Goal: Task Accomplishment & Management: Complete application form

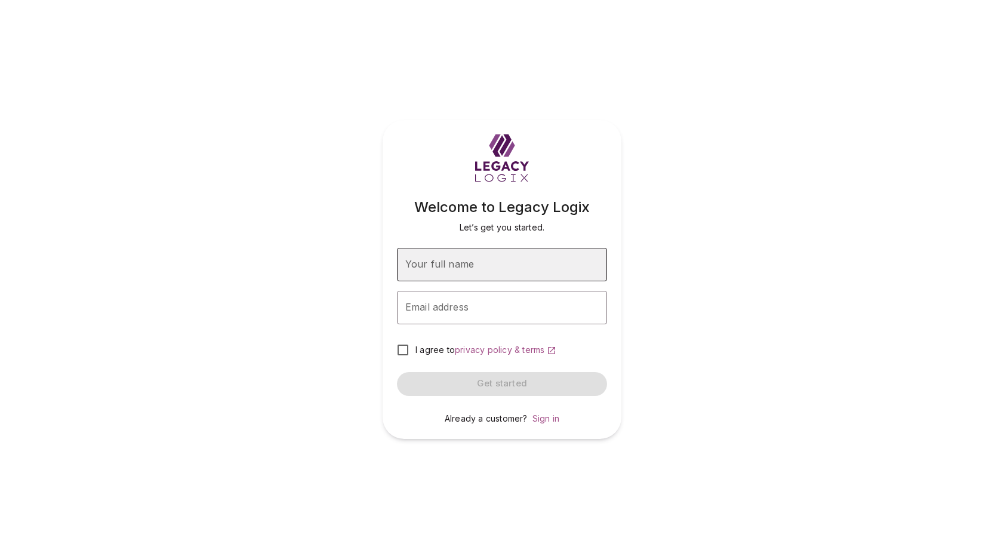
click at [503, 263] on input "Your full name" at bounding box center [502, 264] width 210 height 33
click at [496, 266] on input "Your full name" at bounding box center [502, 264] width 210 height 33
type input "**********"
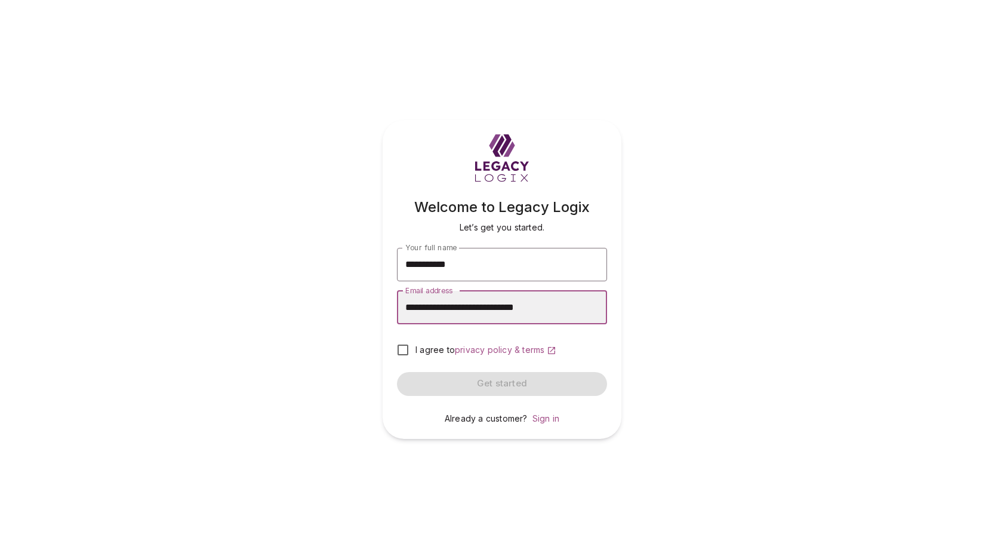
type input "**********"
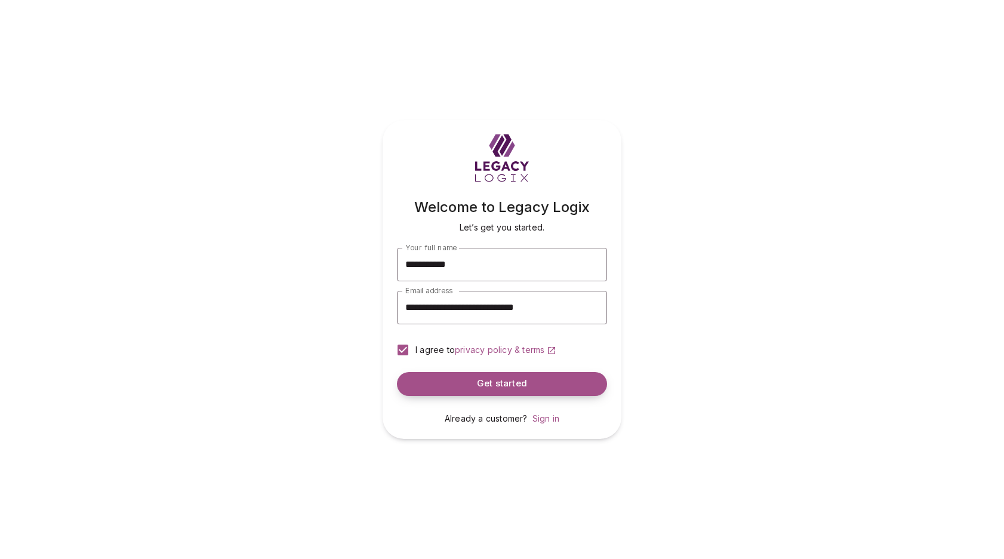
click at [479, 385] on span "Get started" at bounding box center [502, 383] width 50 height 11
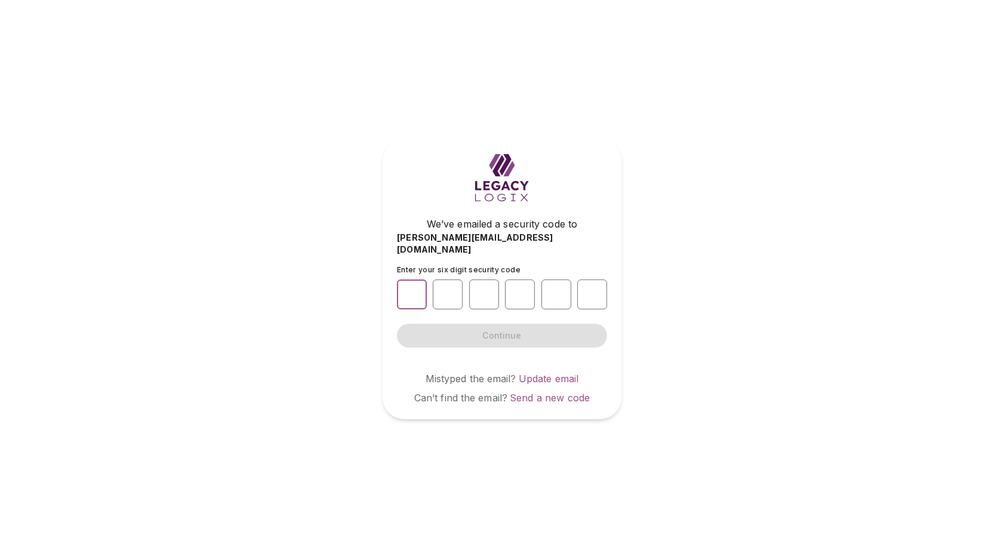
click at [410, 290] on input "number" at bounding box center [412, 294] width 30 height 30
type input "*"
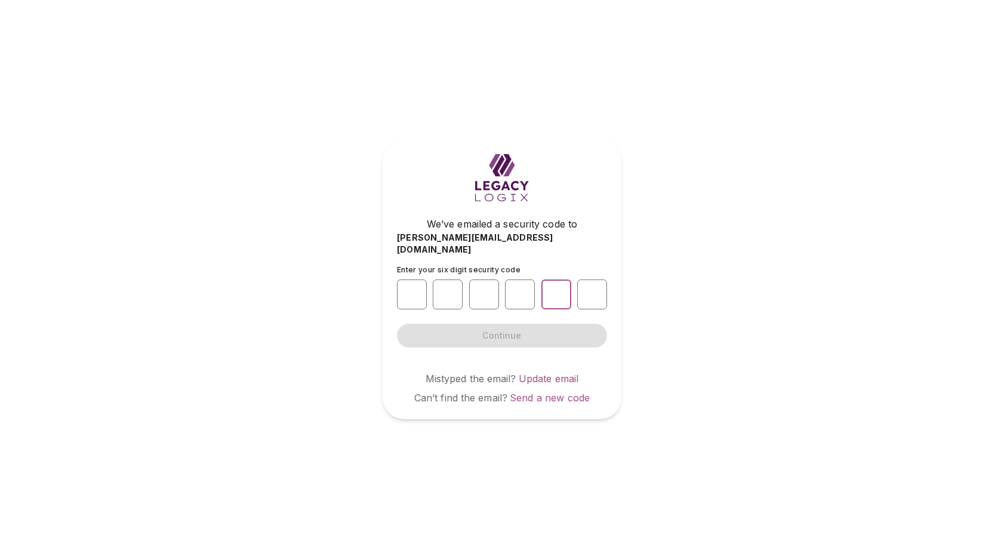
type input "*"
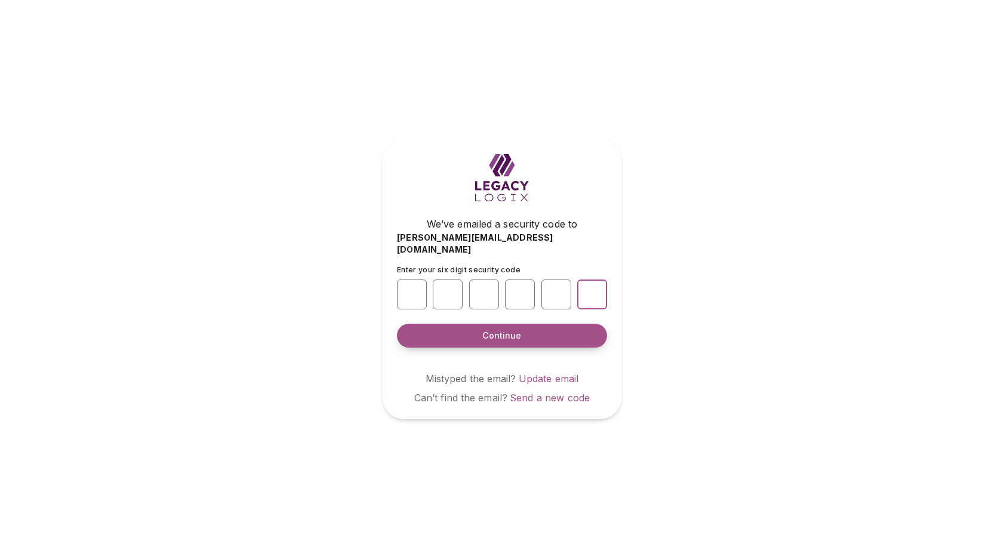
type input "*"
click at [475, 328] on button "Continue" at bounding box center [502, 336] width 210 height 24
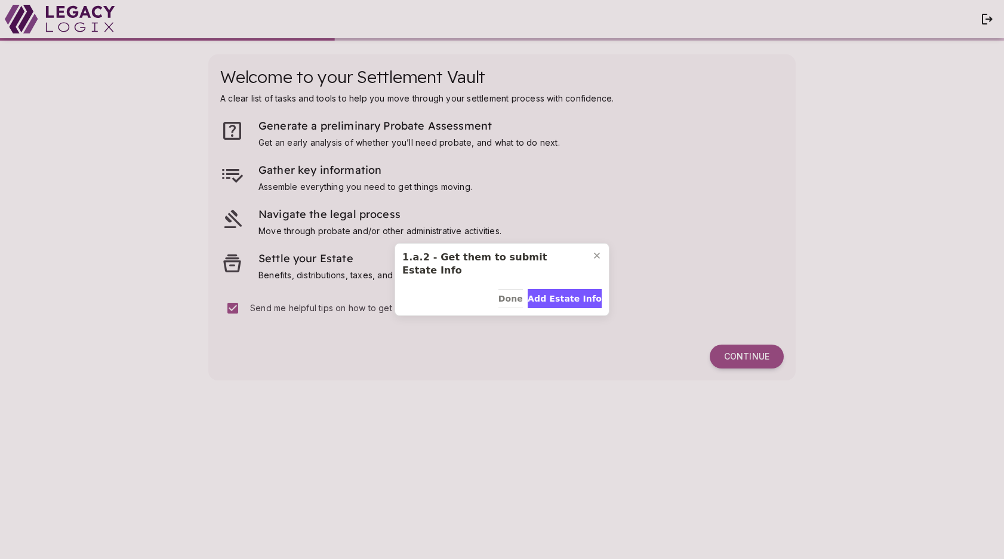
click at [431, 488] on div "1.a.2 - Get them to submit Estate Info Done Add Estate Info" at bounding box center [502, 279] width 1004 height 559
click at [302, 493] on div "1.a.2 - Get them to submit Estate Info Done Add Estate Info" at bounding box center [502, 279] width 1004 height 559
click at [508, 293] on span "Done" at bounding box center [511, 299] width 24 height 13
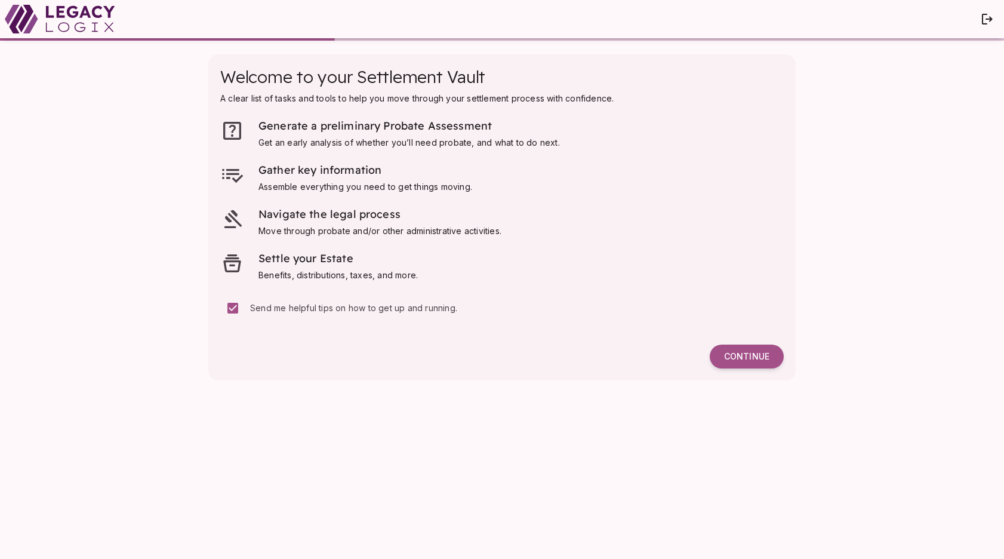
click at [535, 479] on div "Welcome to your Settlement Vault A clear list of tasks and tools to help you mo…" at bounding box center [501, 299] width 611 height 515
click at [743, 356] on span "Continue" at bounding box center [746, 356] width 45 height 11
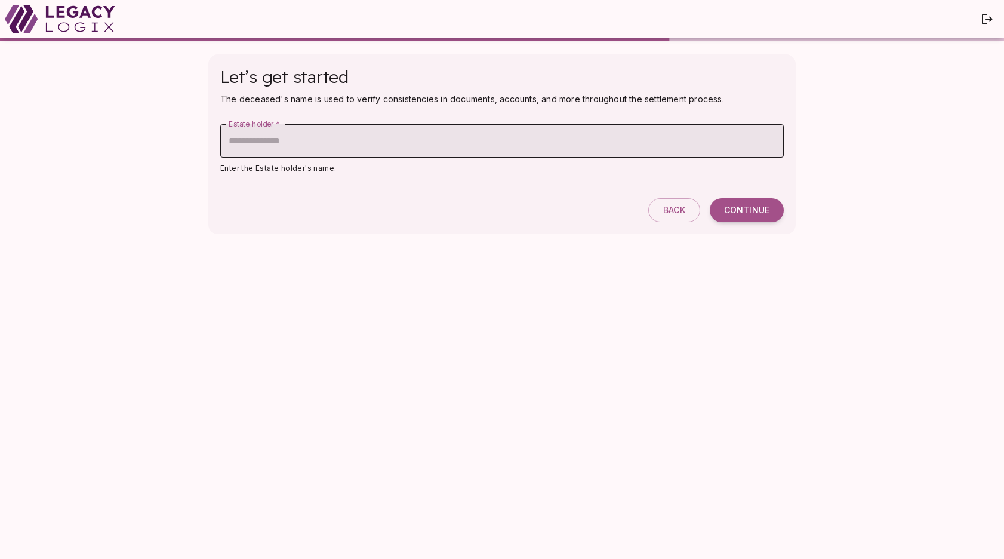
click at [323, 146] on input "Estate holder   *" at bounding box center [502, 140] width 564 height 33
type input "**********"
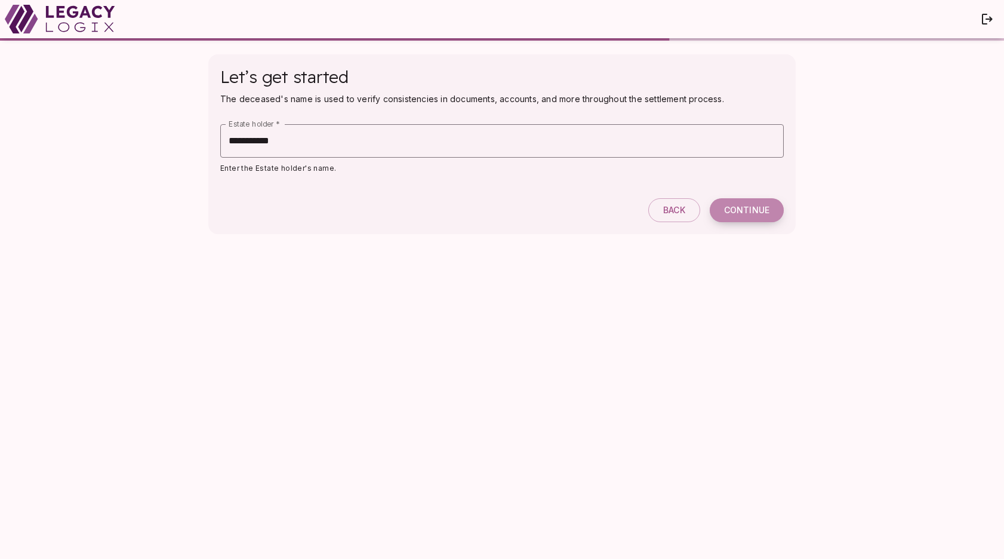
click at [751, 210] on span "Continue" at bounding box center [746, 210] width 45 height 11
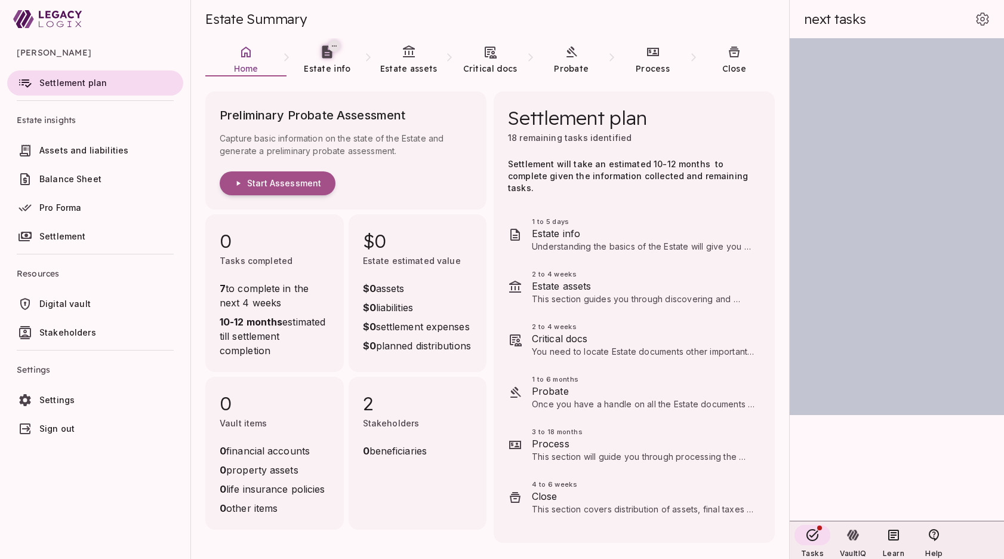
click at [70, 446] on ul "David Smith Settlement plan Estate insights Assets and liabilities Balance Shee…" at bounding box center [95, 242] width 190 height 408
click at [102, 446] on ul "David Smith Settlement plan Estate insights Assets and liabilities Balance Shee…" at bounding box center [95, 242] width 190 height 408
click at [488, 58] on icon at bounding box center [490, 52] width 14 height 14
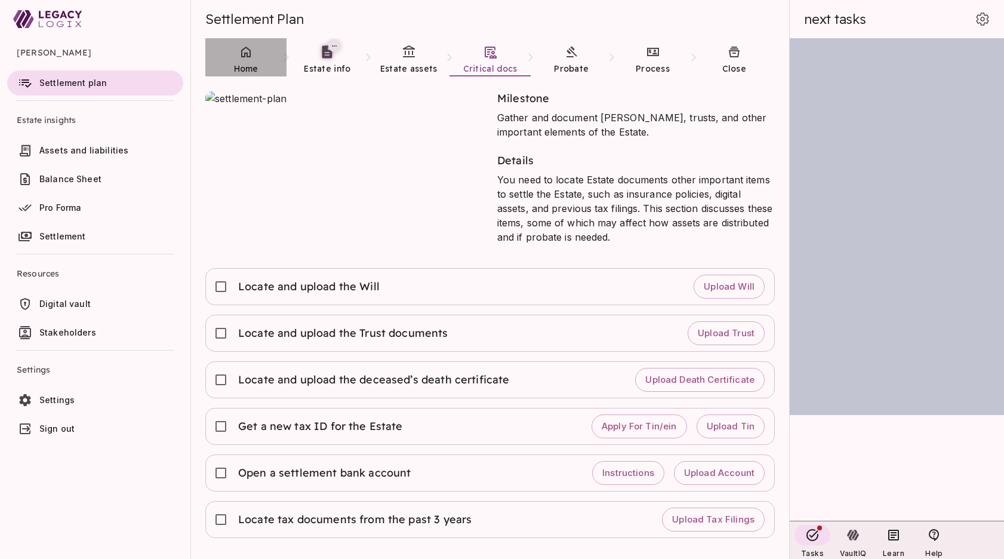
click at [250, 57] on icon at bounding box center [246, 52] width 14 height 14
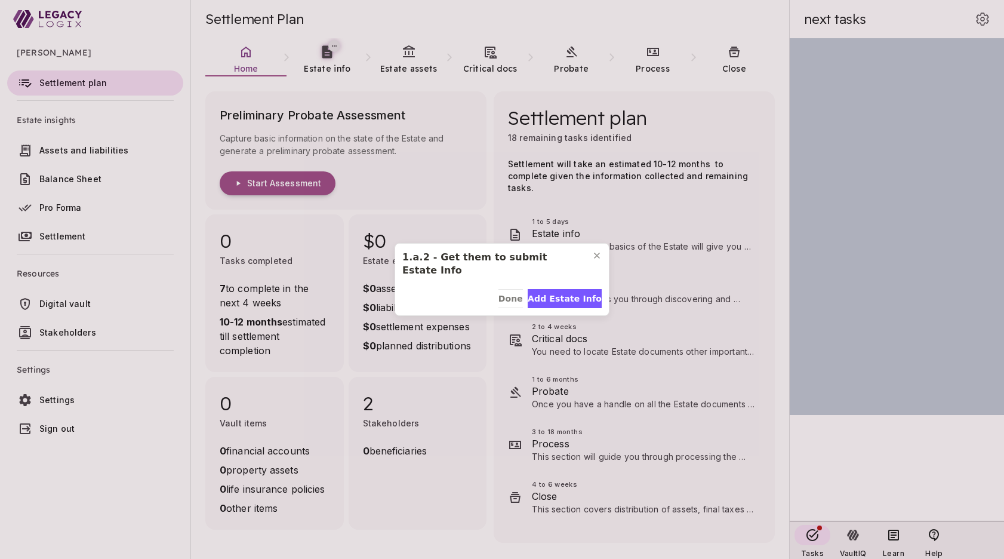
click at [123, 502] on div "1.a.2 - Get them to submit Estate Info Done Add Estate Info" at bounding box center [502, 279] width 1004 height 559
click at [506, 293] on span "Done" at bounding box center [511, 299] width 24 height 13
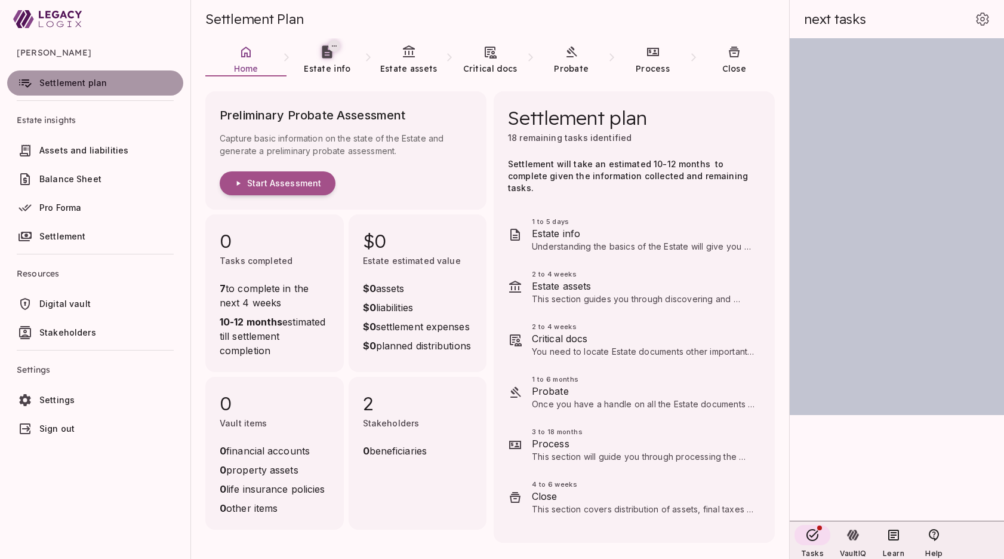
click at [94, 83] on span "Settlement plan" at bounding box center [72, 83] width 67 height 10
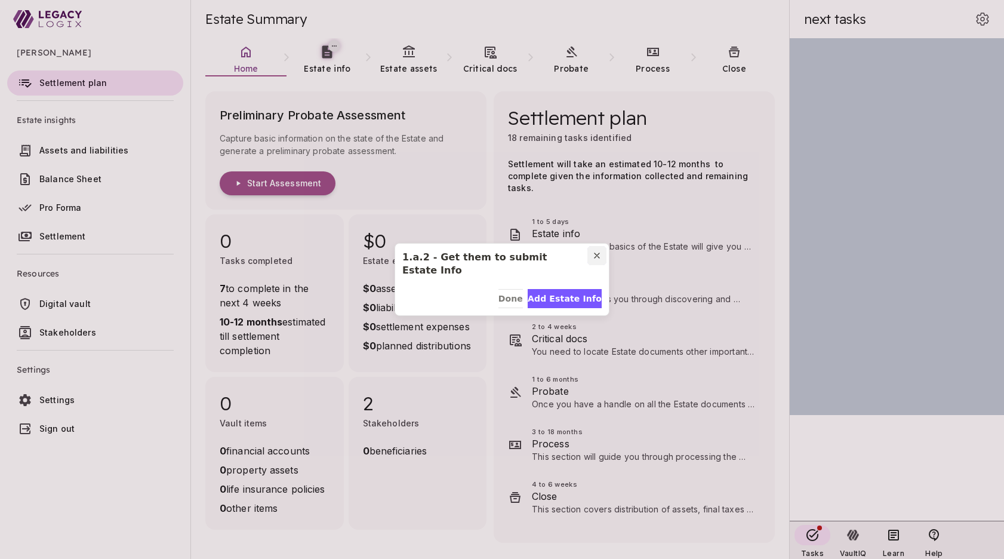
click at [600, 260] on icon "Close modal" at bounding box center [597, 256] width 10 height 10
click at [589, 302] on span "Next" at bounding box center [590, 301] width 23 height 13
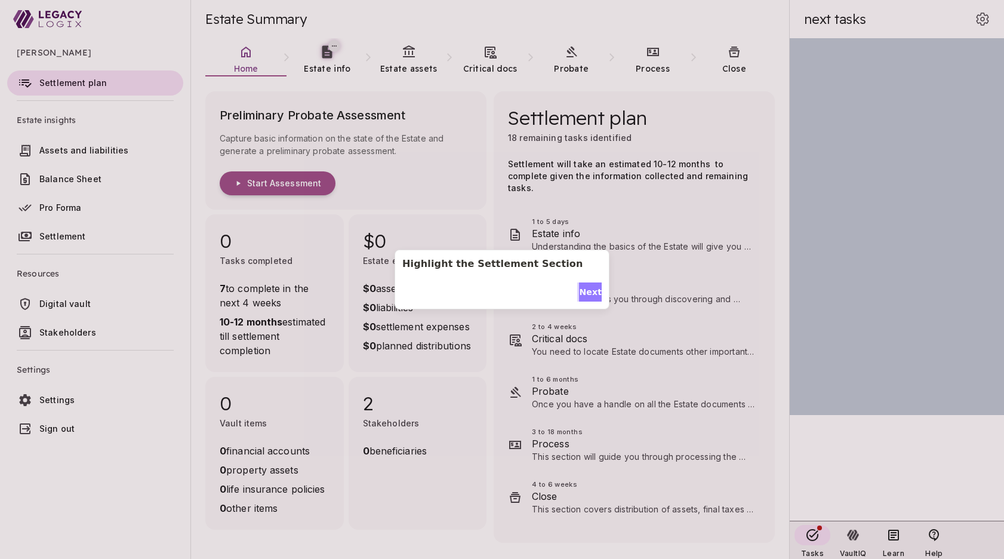
click at [589, 290] on span "Next" at bounding box center [590, 292] width 23 height 13
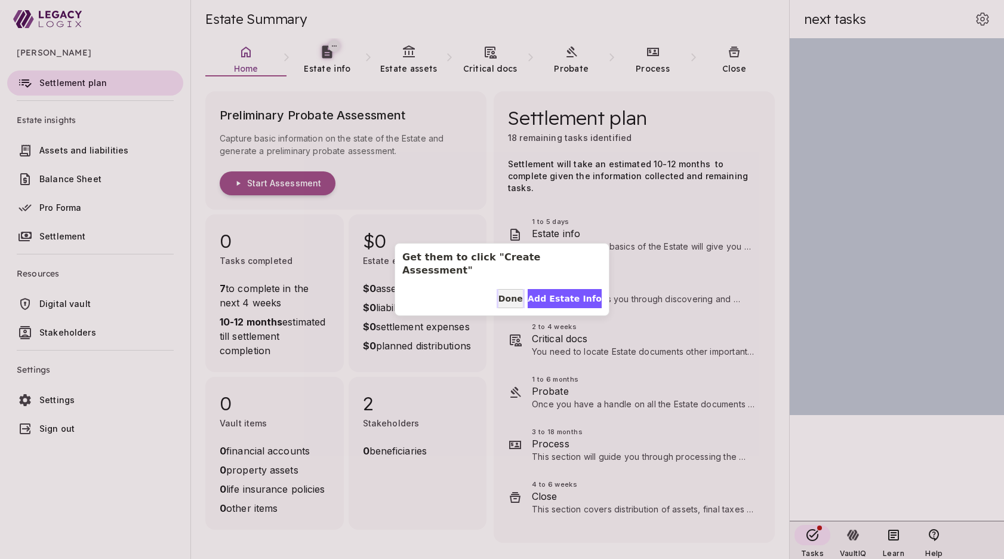
click at [506, 293] on span "Done" at bounding box center [511, 299] width 24 height 13
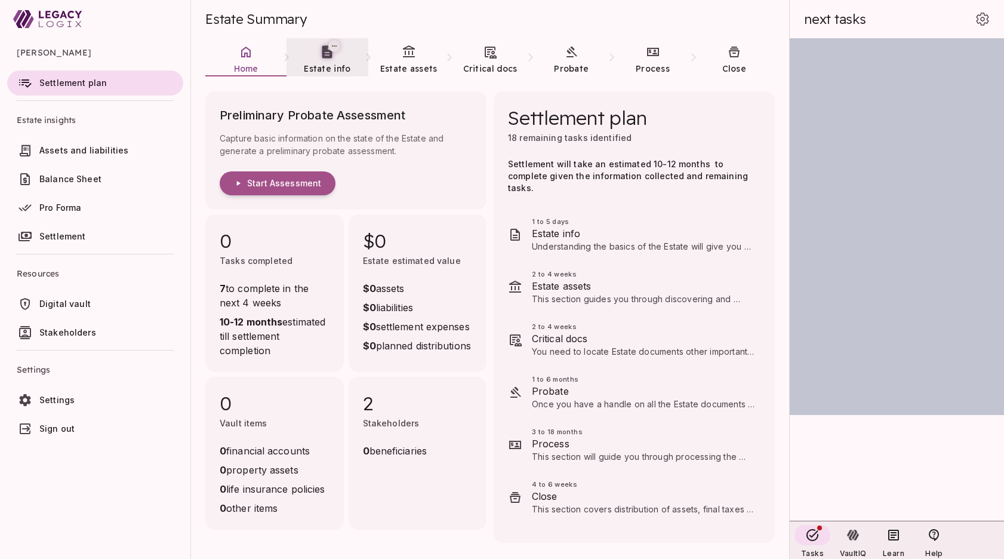
click at [327, 66] on span "Estate info" at bounding box center [327, 68] width 47 height 11
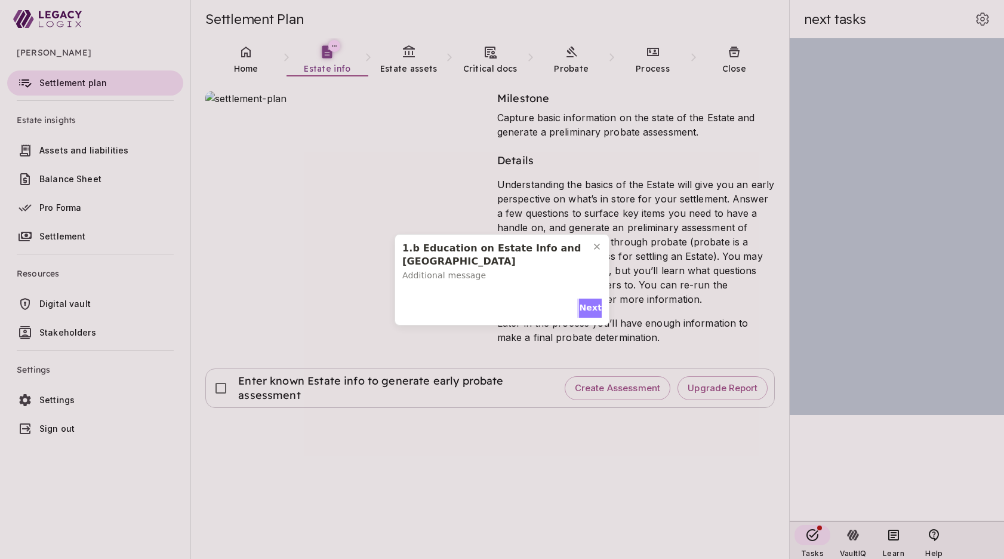
click at [589, 302] on span "Next" at bounding box center [590, 308] width 23 height 13
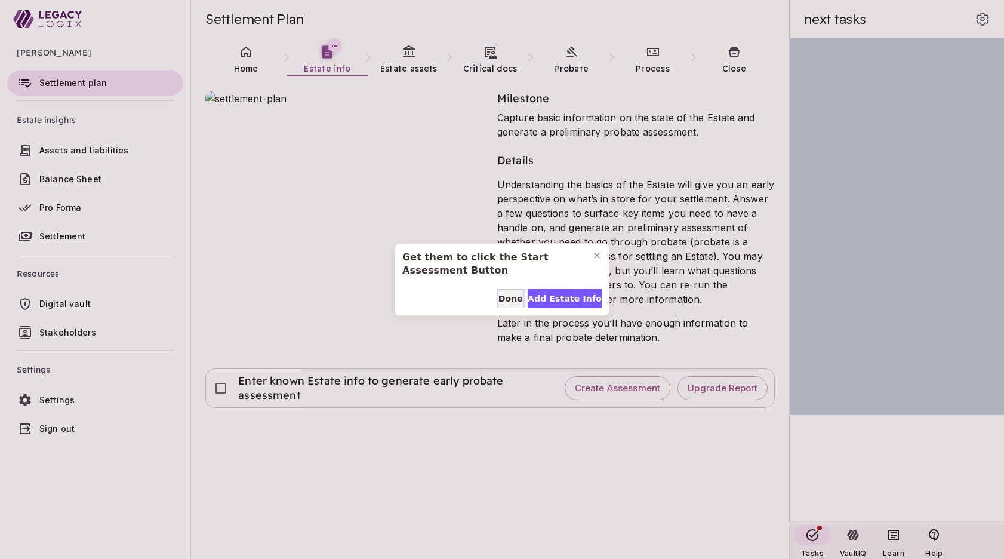
click at [509, 301] on span "Done" at bounding box center [511, 299] width 24 height 13
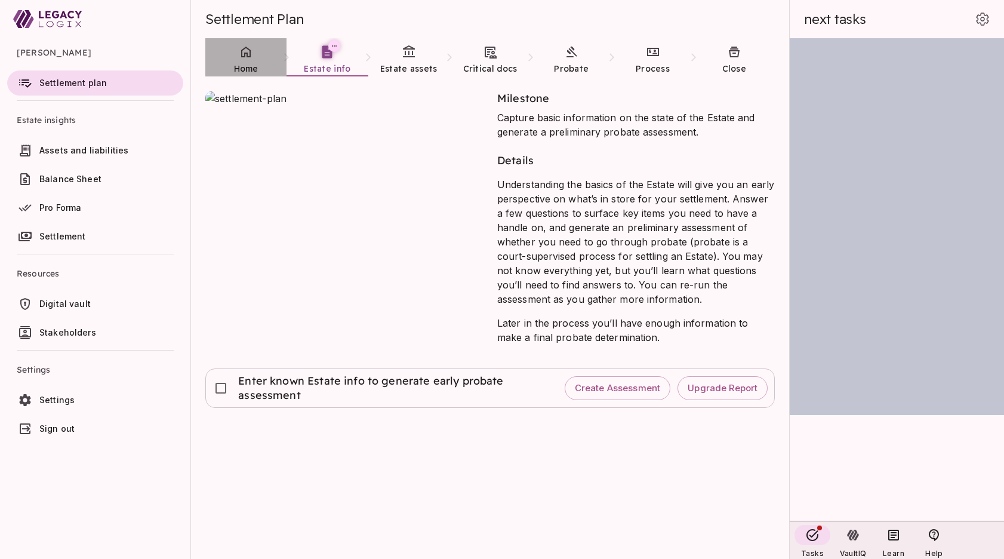
click at [248, 62] on link "Home" at bounding box center [245, 59] width 81 height 43
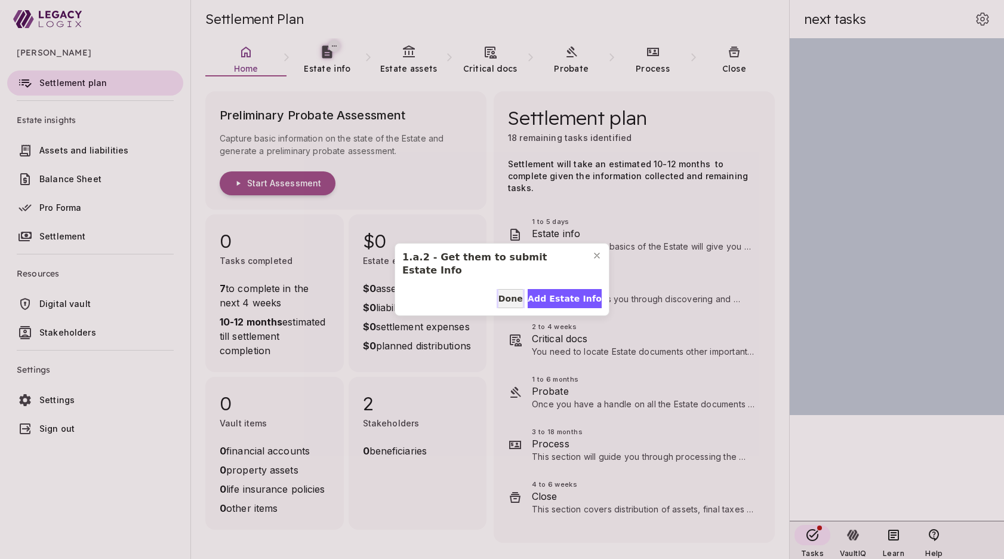
click at [508, 293] on span "Done" at bounding box center [511, 299] width 24 height 13
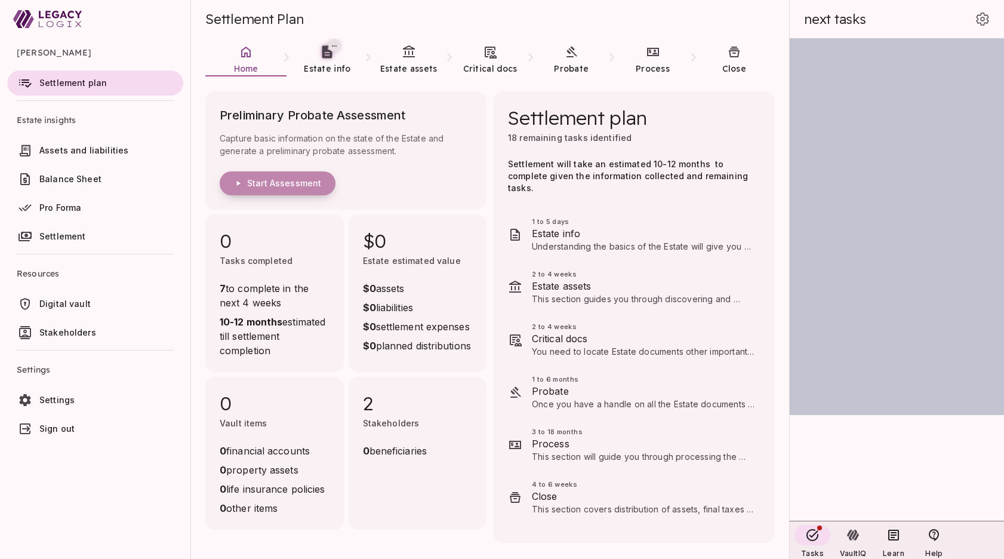
click at [290, 185] on span "Start Assessment" at bounding box center [284, 183] width 74 height 11
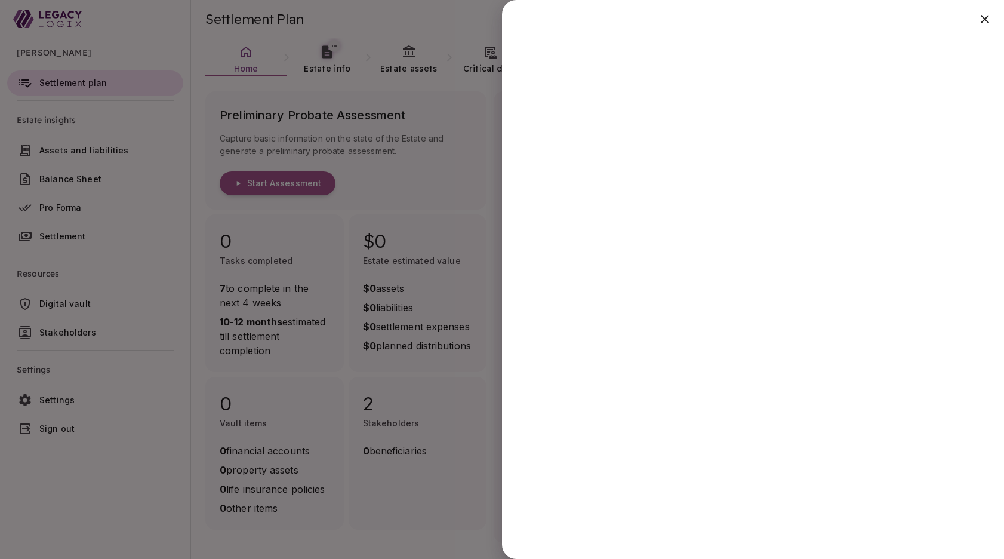
click at [469, 524] on div at bounding box center [502, 279] width 1004 height 559
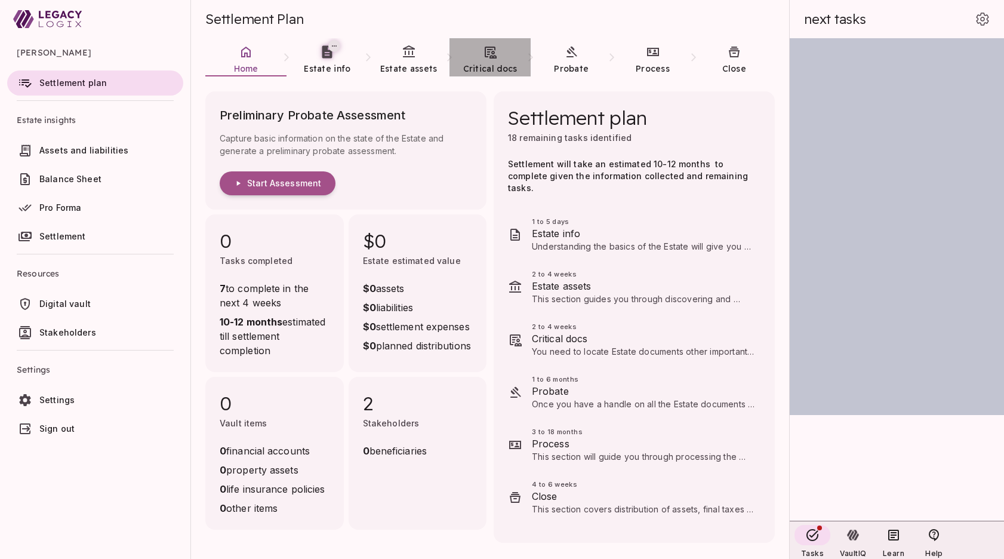
click at [484, 60] on link "Critical docs" at bounding box center [490, 59] width 81 height 43
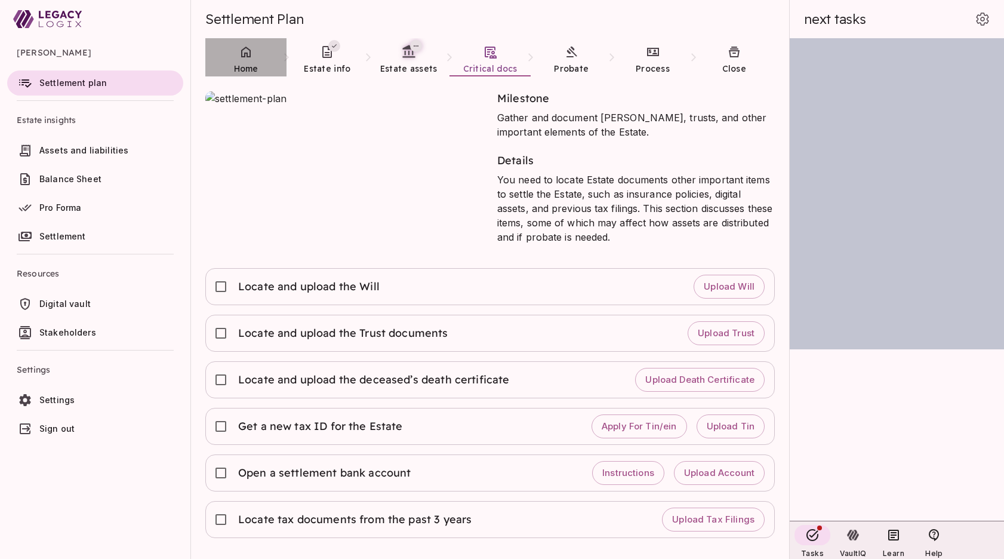
click at [245, 56] on icon at bounding box center [246, 52] width 10 height 11
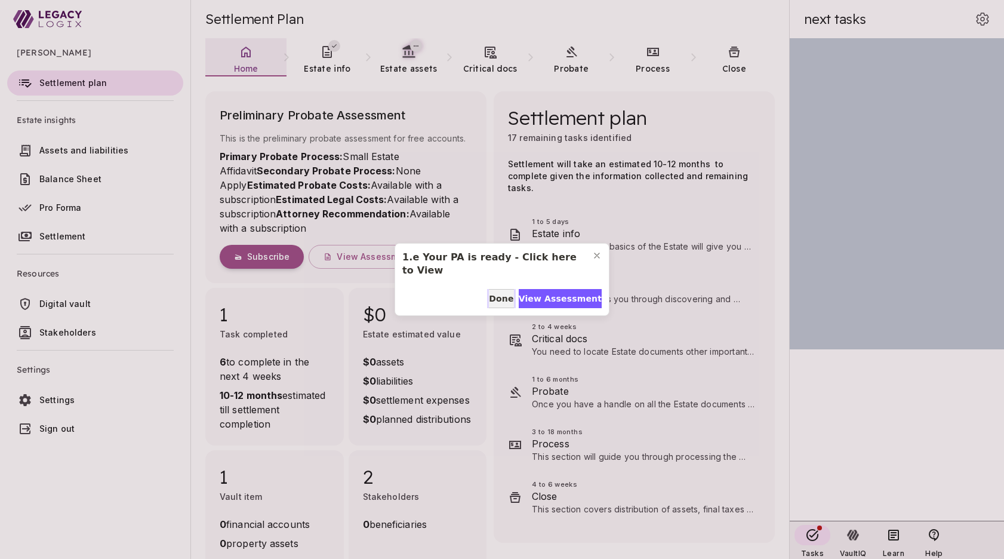
click at [494, 299] on span "Done" at bounding box center [501, 299] width 24 height 13
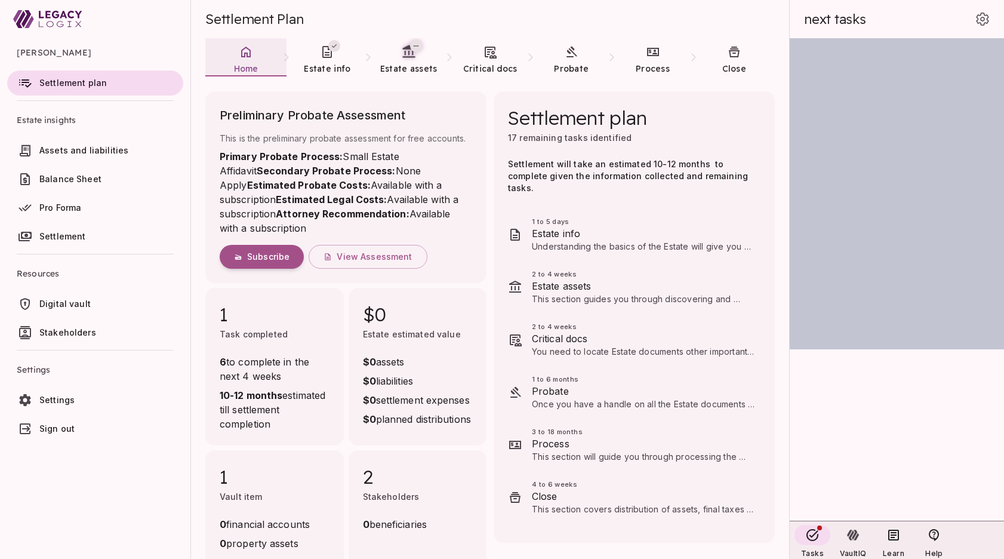
click at [134, 446] on ul "David Smith Settlement plan Estate insights Assets and liabilities Balance Shee…" at bounding box center [95, 242] width 190 height 408
click at [493, 60] on link "Critical docs" at bounding box center [490, 59] width 81 height 43
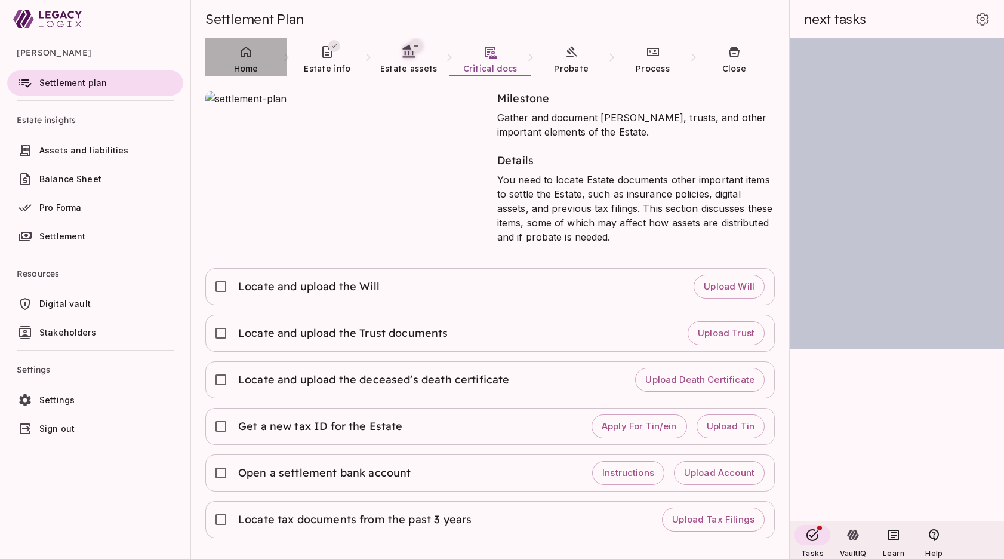
click at [245, 64] on span "Home" at bounding box center [246, 68] width 24 height 11
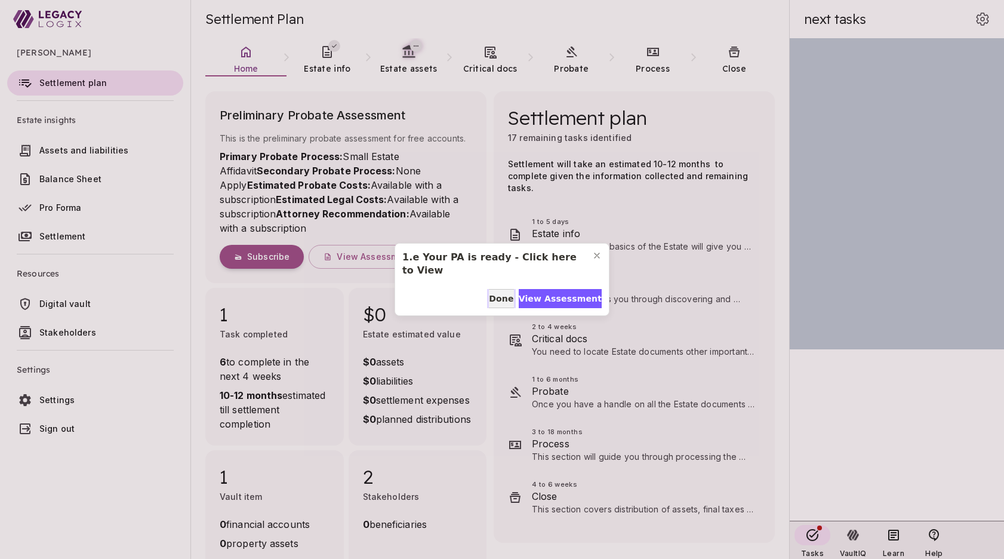
click at [500, 297] on span "Done" at bounding box center [501, 299] width 24 height 13
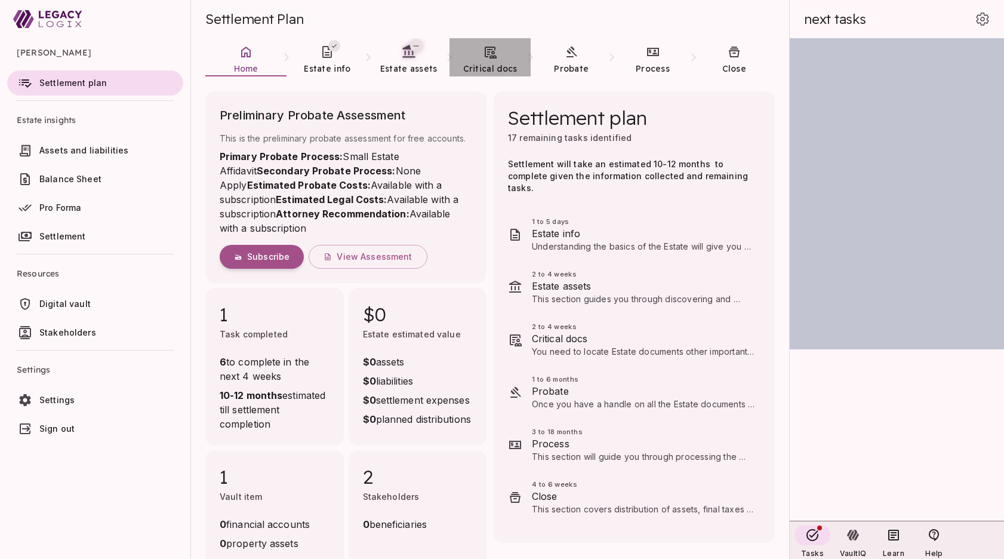
click at [490, 59] on icon at bounding box center [490, 52] width 14 height 14
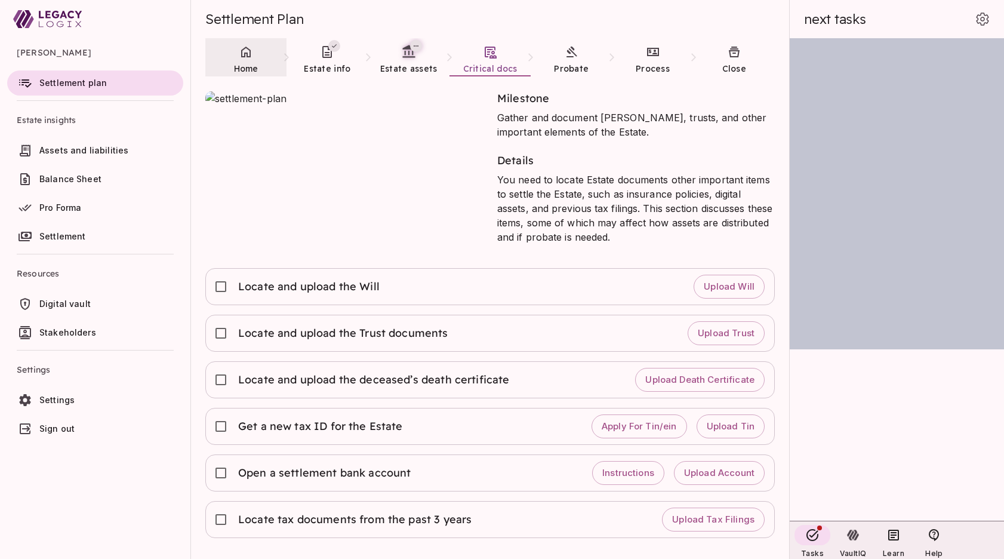
click at [245, 59] on icon at bounding box center [246, 52] width 14 height 14
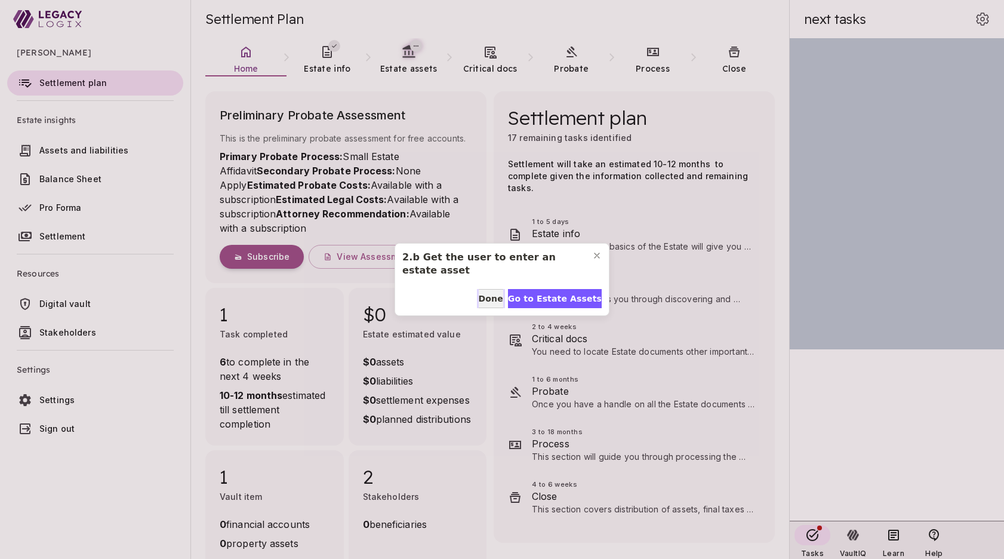
click at [487, 296] on span "Done" at bounding box center [491, 299] width 24 height 13
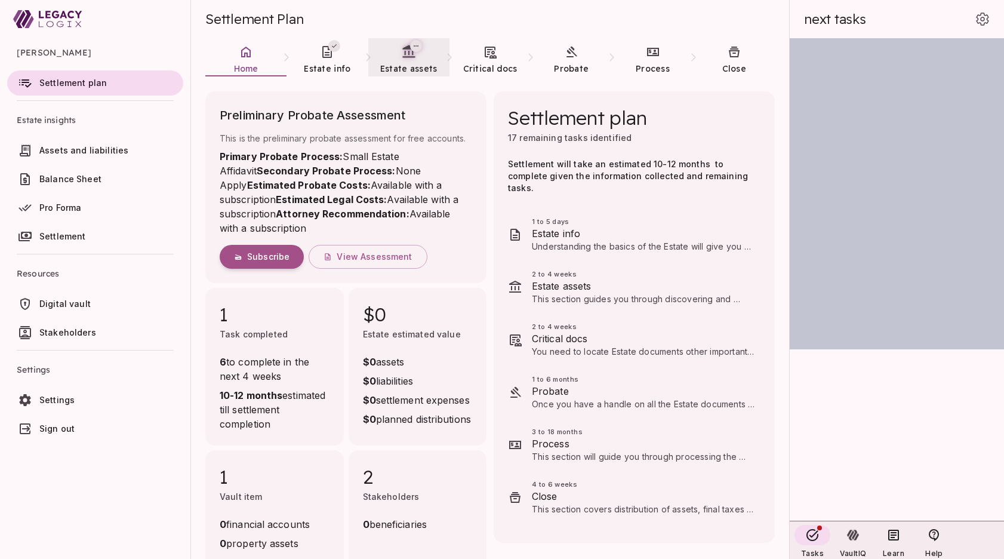
click at [410, 64] on span "Estate assets" at bounding box center [408, 68] width 57 height 11
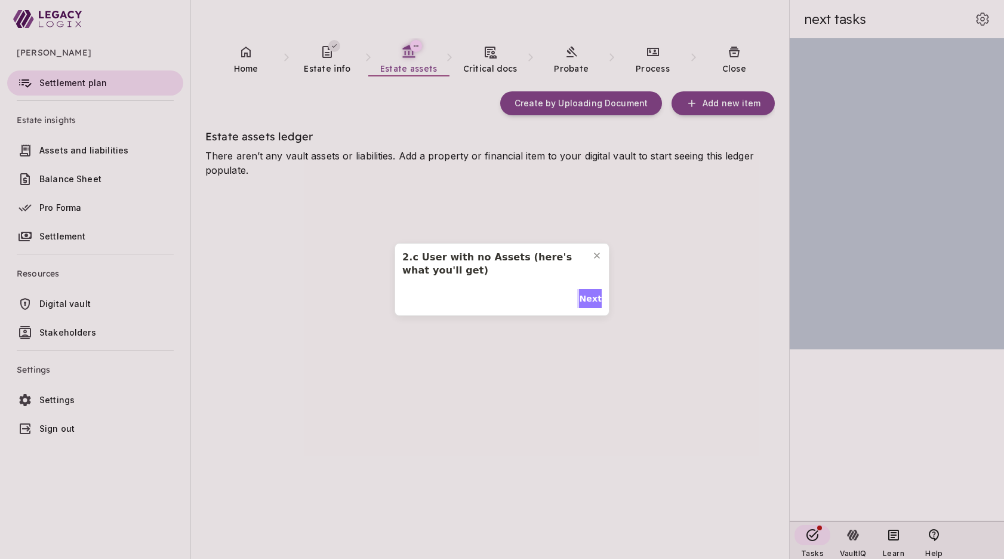
click at [592, 296] on span "Next" at bounding box center [590, 299] width 23 height 13
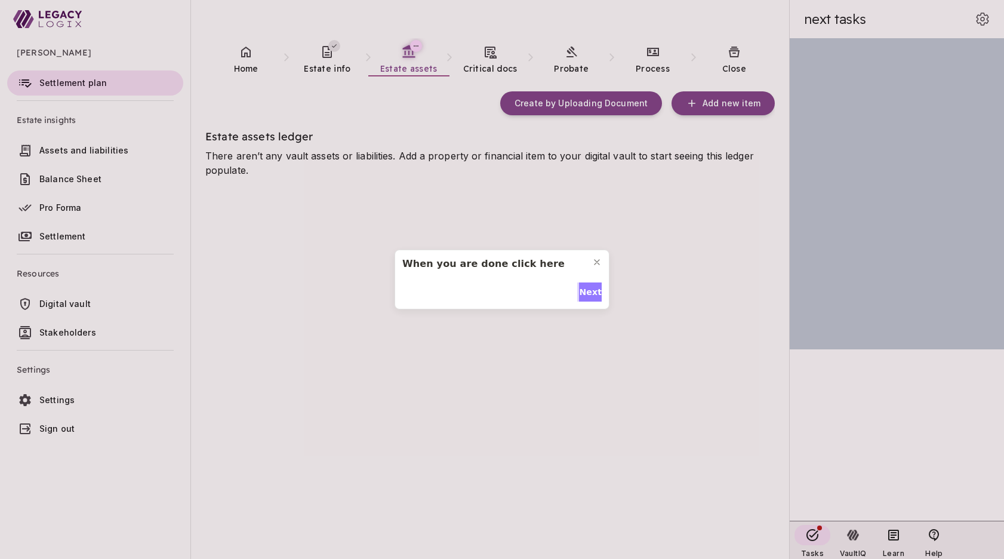
click at [588, 289] on span "Next" at bounding box center [590, 292] width 23 height 13
click at [588, 293] on span "Done" at bounding box center [589, 299] width 24 height 13
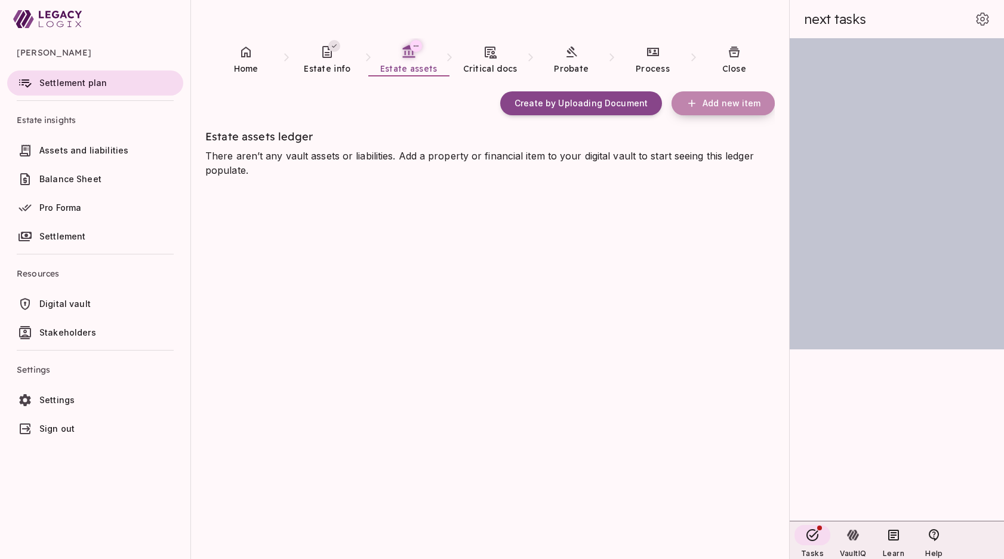
click at [717, 102] on span "Add new item" at bounding box center [732, 103] width 58 height 11
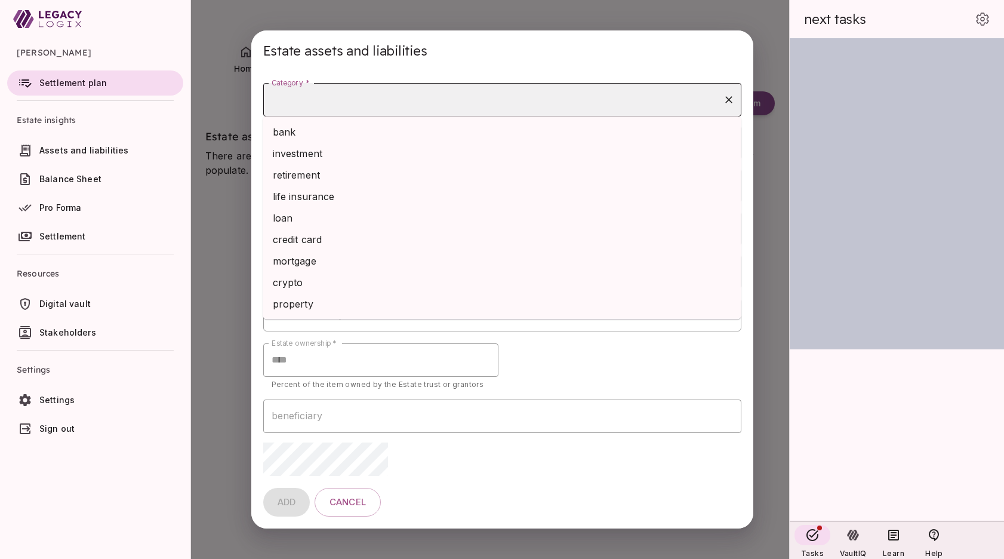
click at [377, 97] on input "Category *" at bounding box center [494, 99] width 450 height 23
click at [370, 133] on li "bank" at bounding box center [502, 131] width 478 height 21
type input "****"
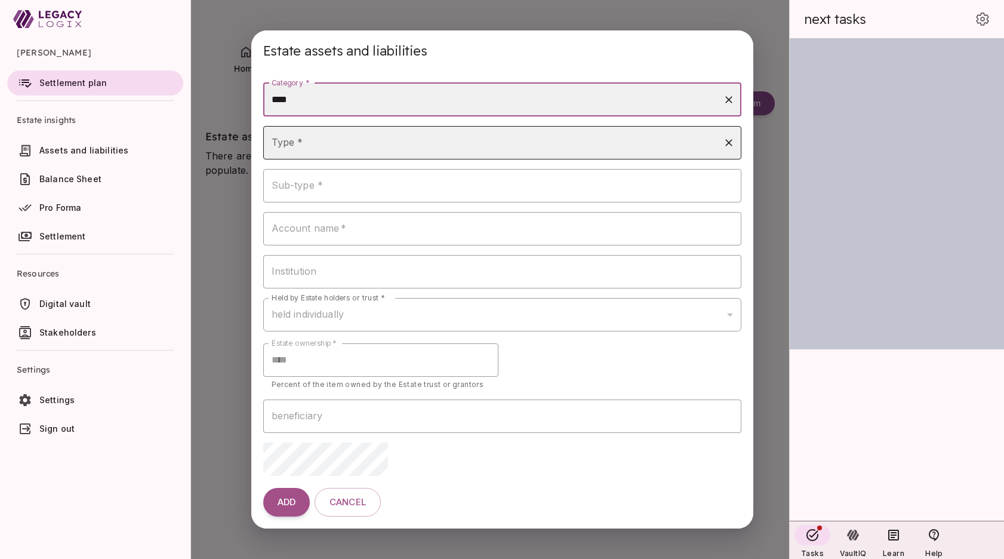
click at [343, 149] on input "Type *" at bounding box center [494, 142] width 450 height 23
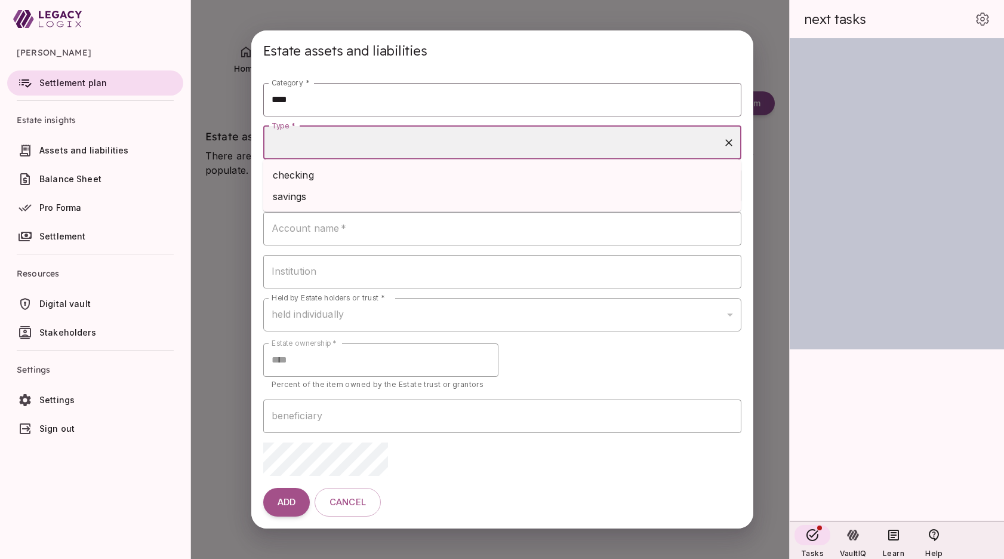
click at [343, 170] on li "checking" at bounding box center [502, 174] width 478 height 21
type input "********"
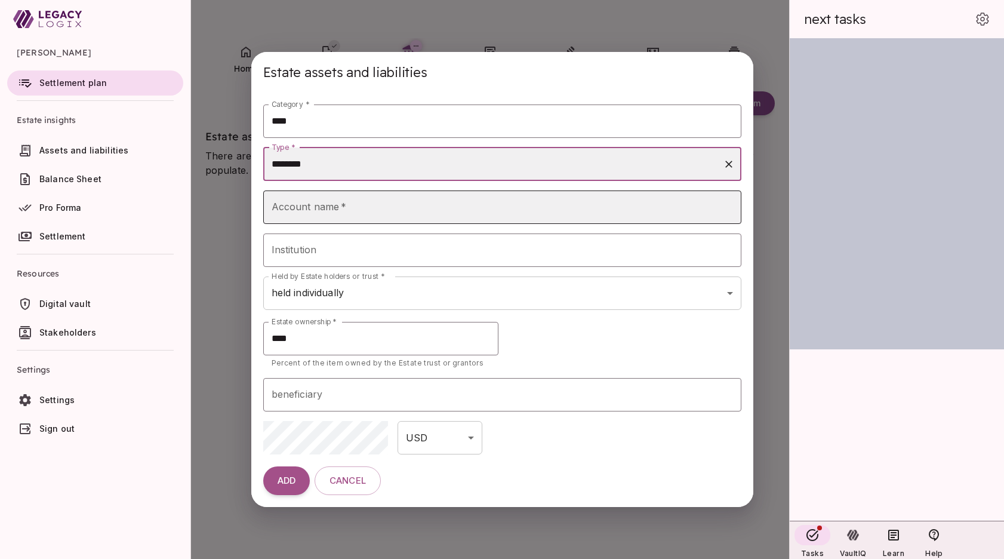
click at [337, 204] on input "Account name   *" at bounding box center [502, 206] width 478 height 33
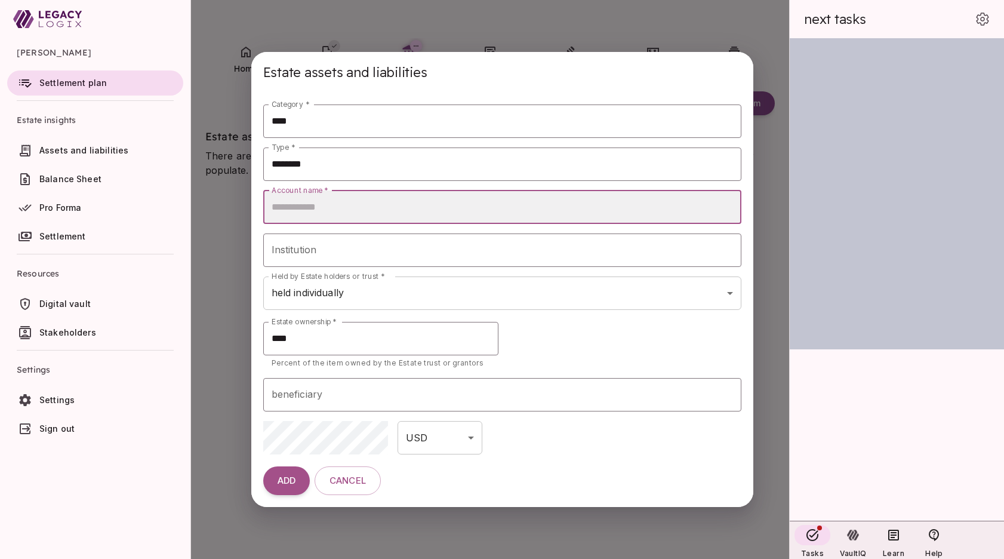
type input "********"
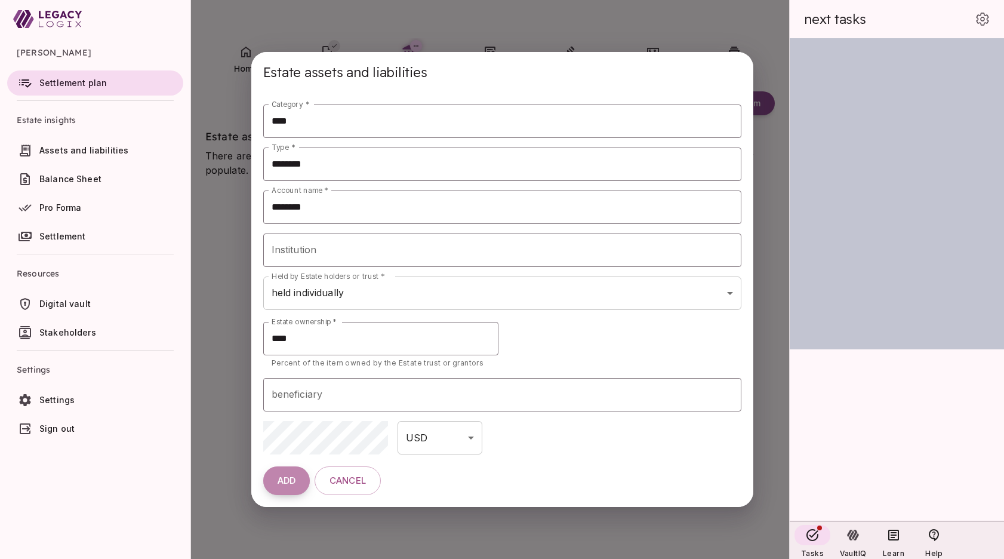
click at [285, 479] on span "ADD" at bounding box center [287, 480] width 18 height 11
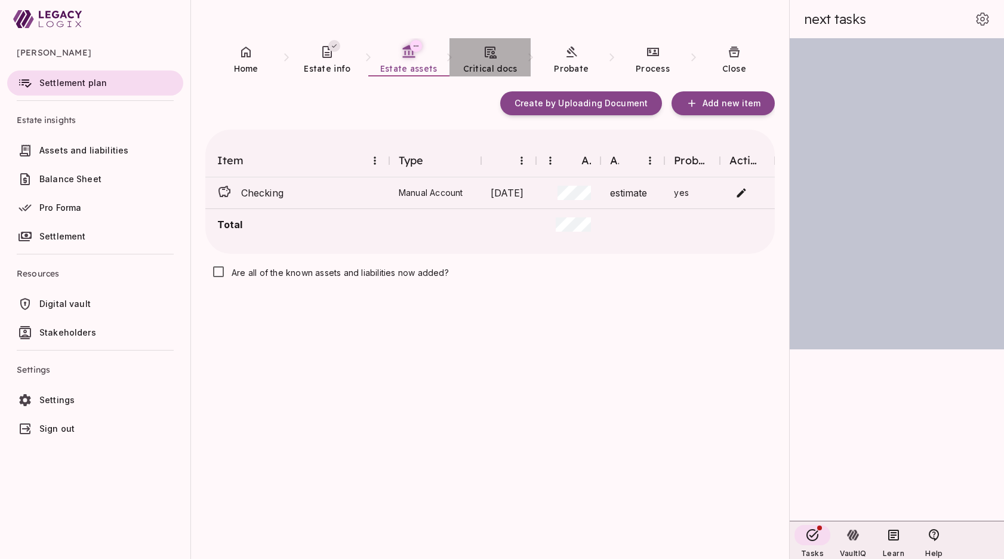
click at [489, 56] on icon at bounding box center [490, 52] width 14 height 14
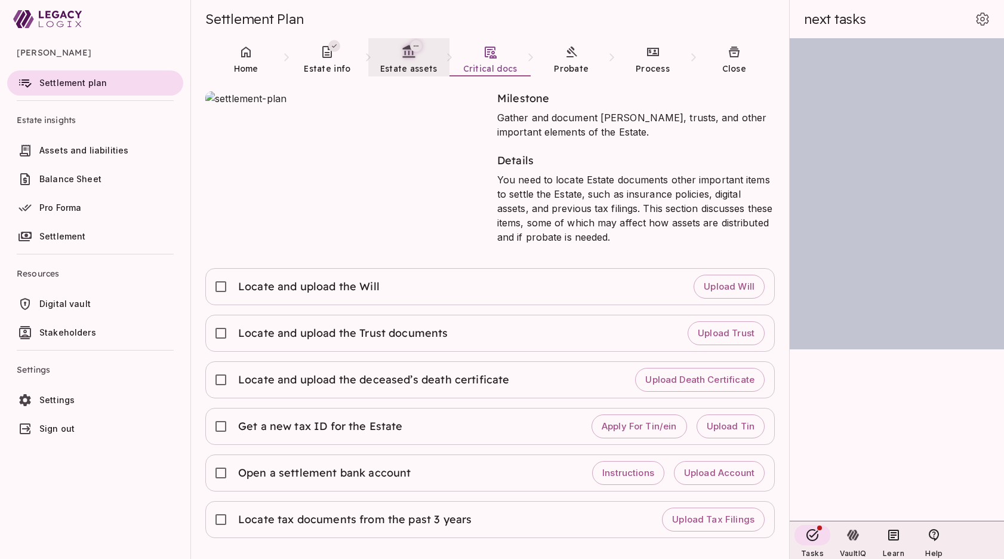
click at [405, 59] on icon at bounding box center [408, 51] width 15 height 15
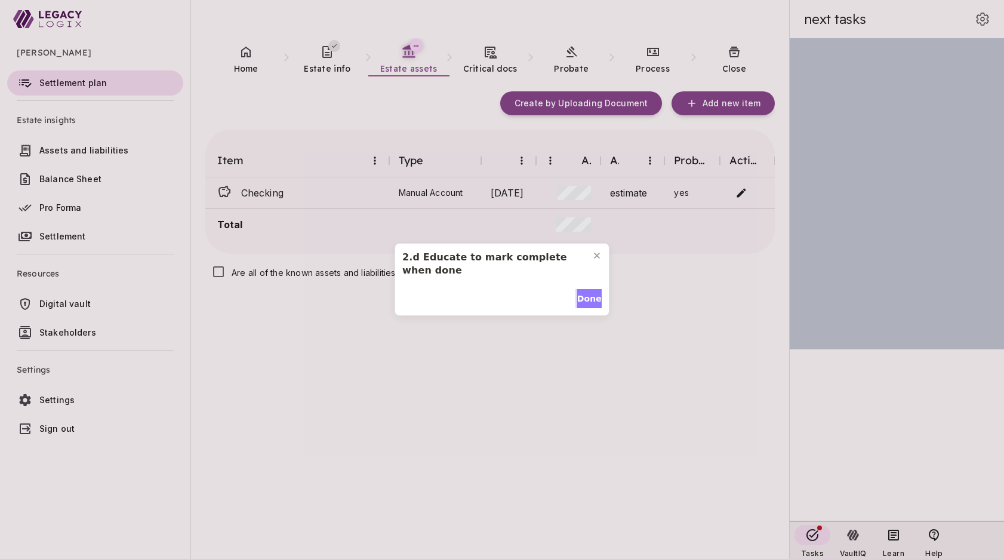
click at [588, 297] on span "Done" at bounding box center [589, 299] width 24 height 13
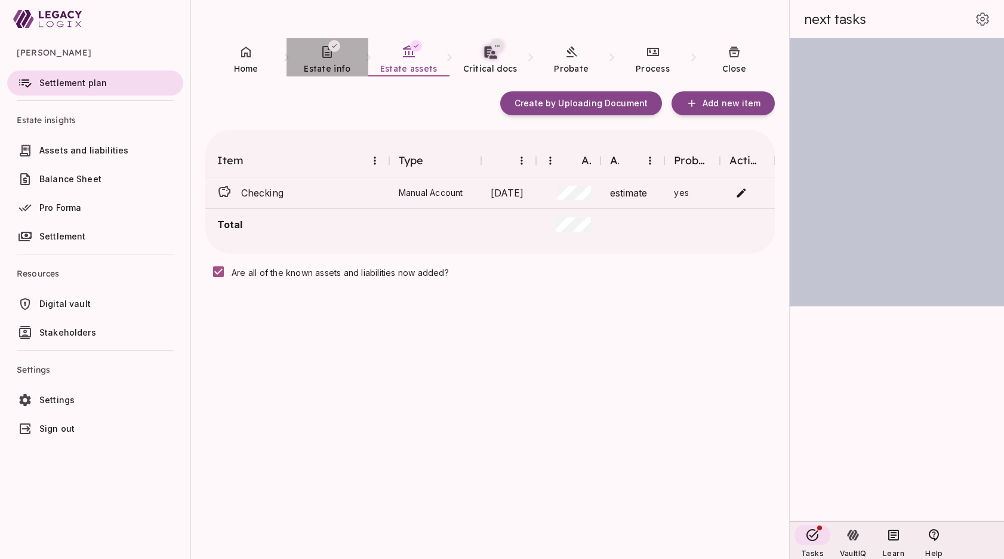
click at [328, 63] on span "Estate info" at bounding box center [327, 68] width 47 height 11
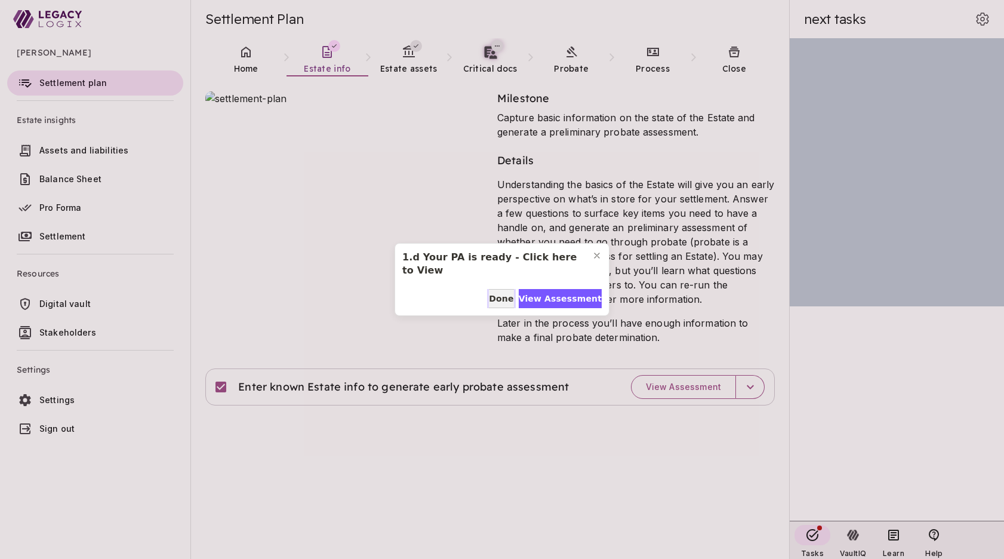
click at [501, 297] on span "Done" at bounding box center [501, 299] width 24 height 13
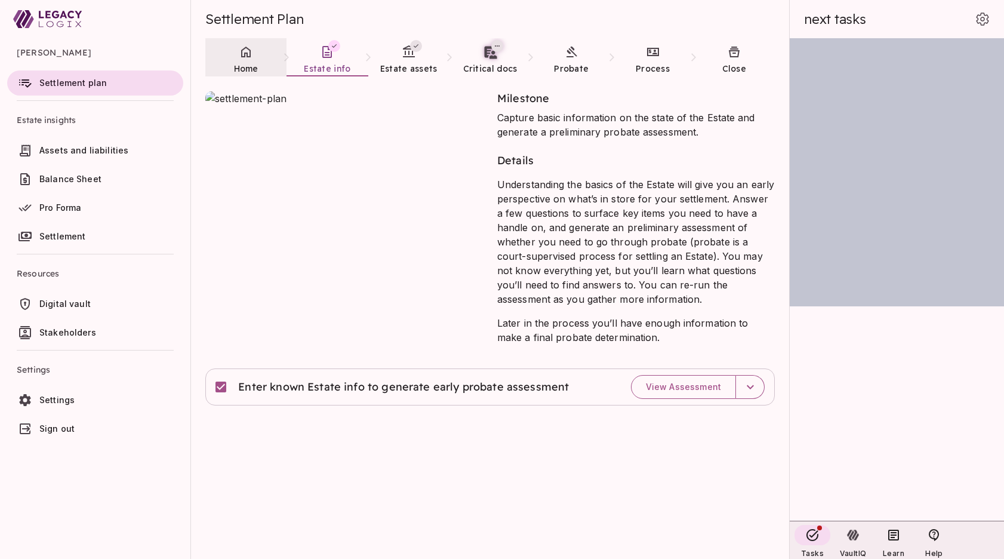
click at [248, 62] on link "Home" at bounding box center [245, 59] width 81 height 43
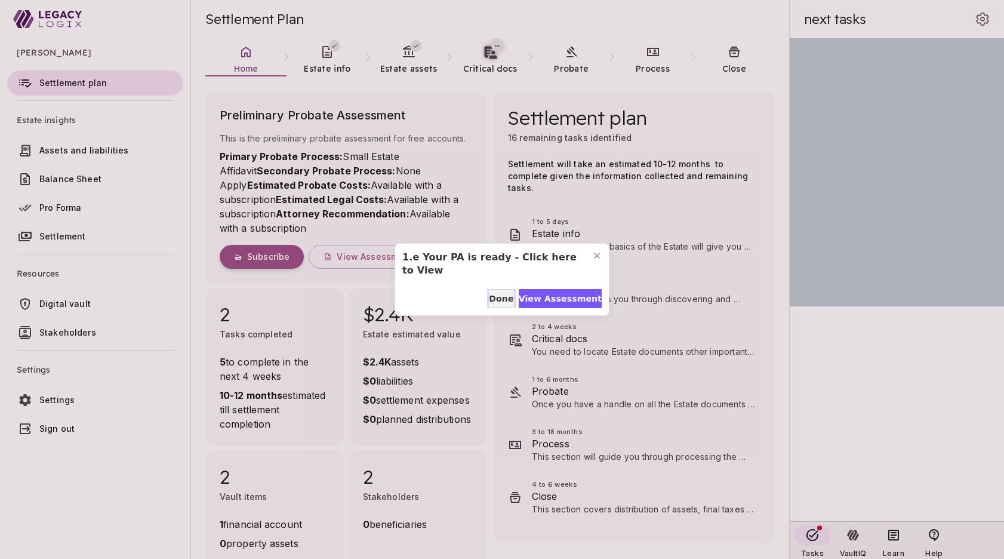
click at [502, 298] on span "Done" at bounding box center [501, 299] width 24 height 13
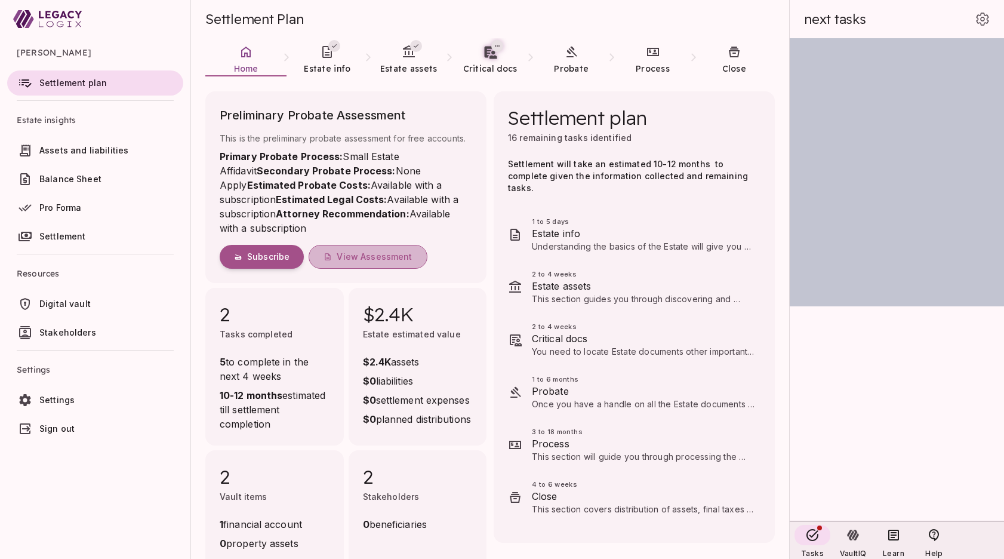
click at [370, 256] on span "View Assessment" at bounding box center [374, 256] width 75 height 11
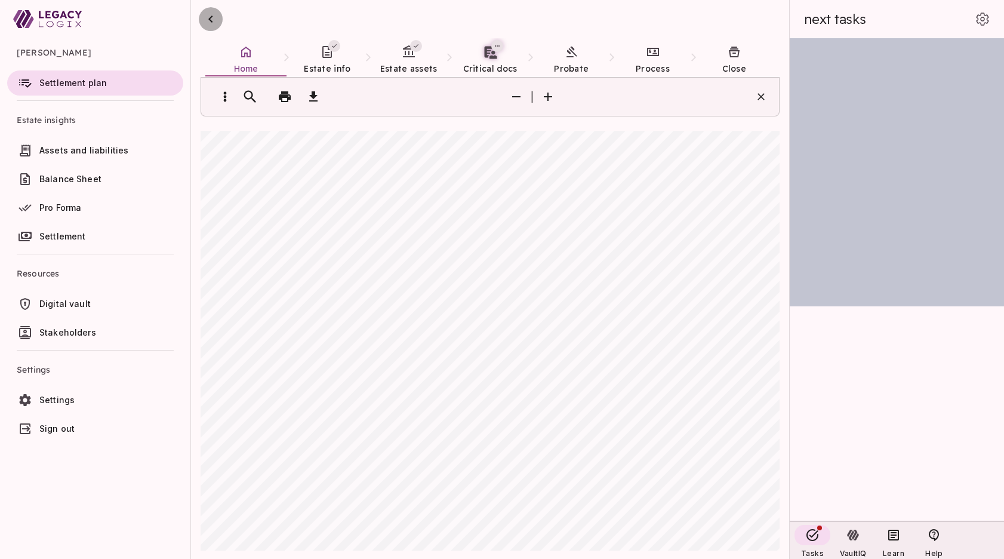
click at [213, 17] on icon "button" at bounding box center [211, 19] width 14 height 14
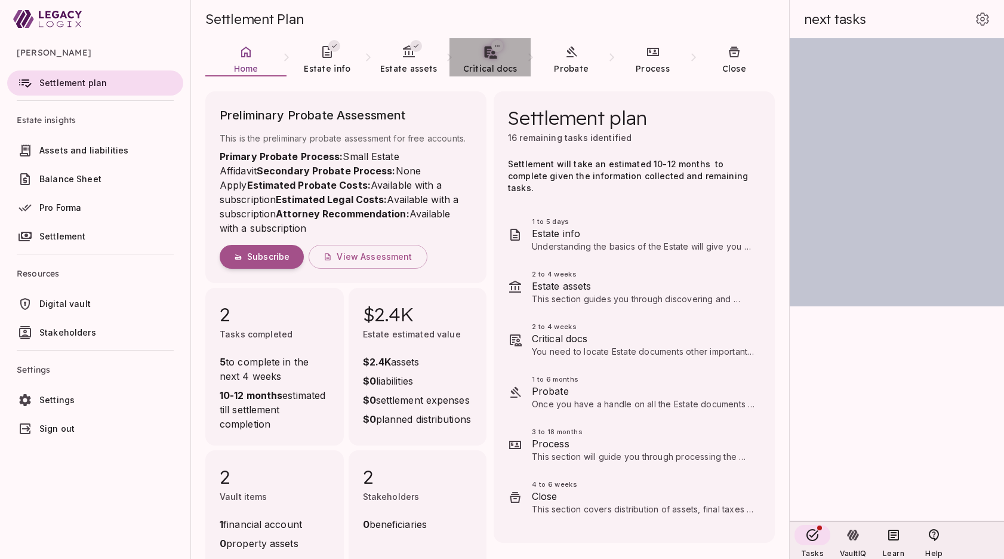
click at [485, 64] on span "Critical docs" at bounding box center [490, 68] width 54 height 11
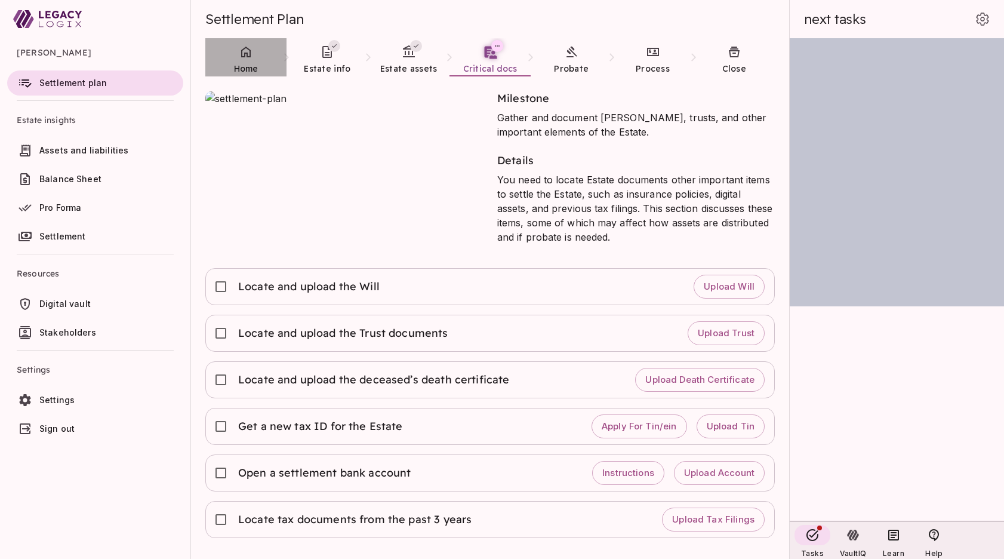
click at [245, 54] on icon at bounding box center [246, 52] width 10 height 11
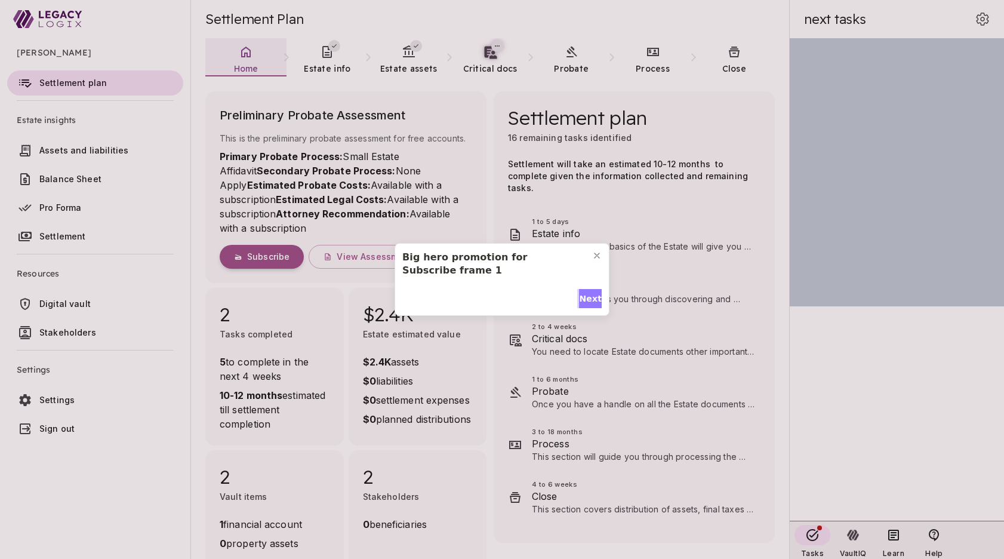
click at [586, 297] on span "Next" at bounding box center [590, 299] width 23 height 13
click at [502, 299] on span "Done" at bounding box center [514, 299] width 24 height 13
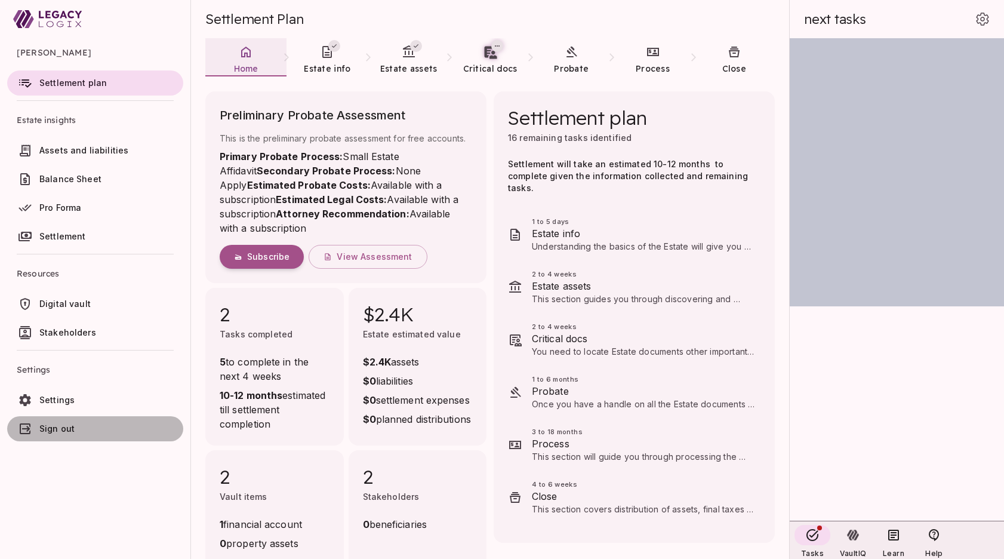
click at [82, 425] on span "Sign out" at bounding box center [108, 429] width 139 height 12
